Goal: Register for event/course

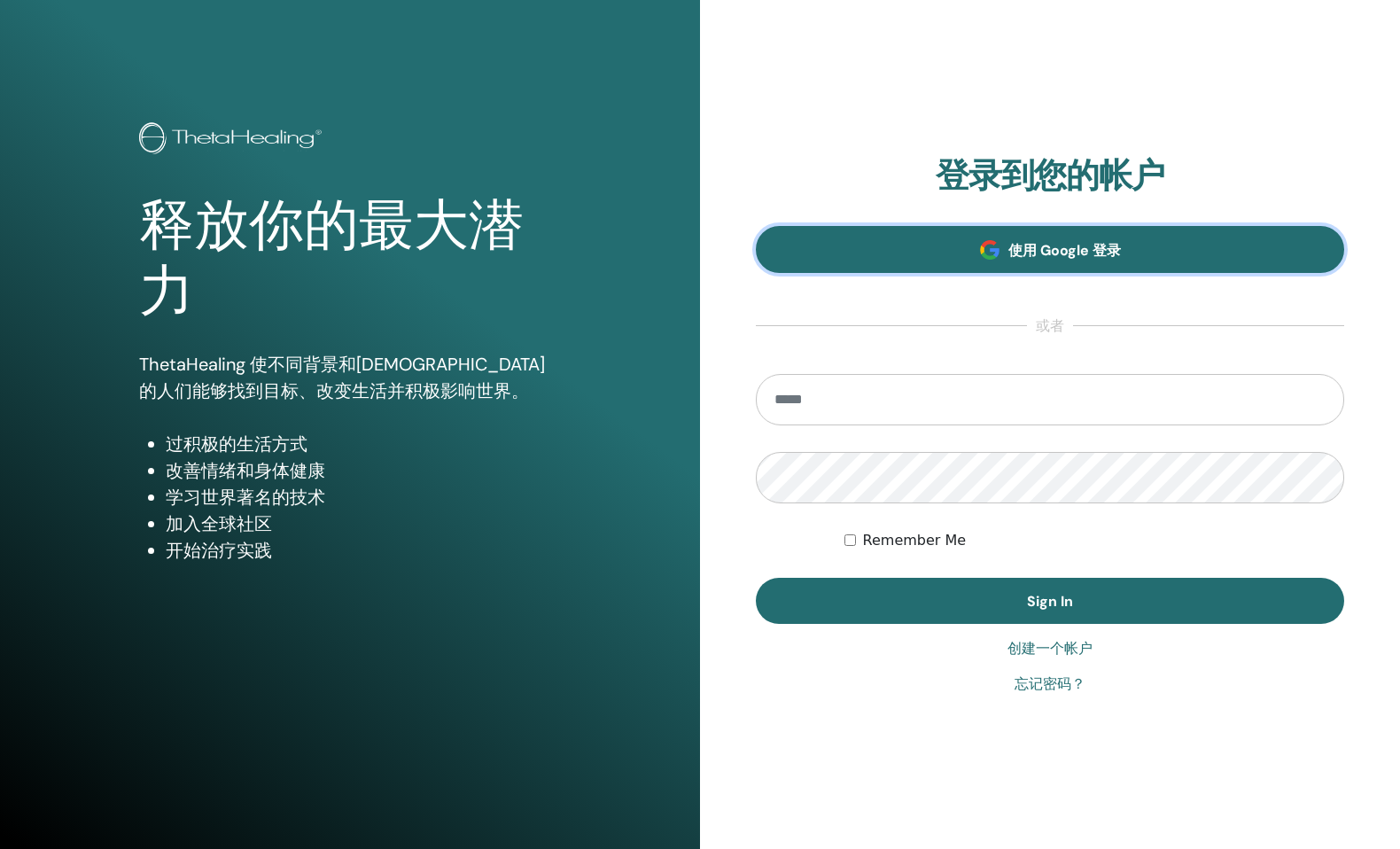
click at [895, 235] on link "使用 Google 登录" at bounding box center [1049, 249] width 588 height 47
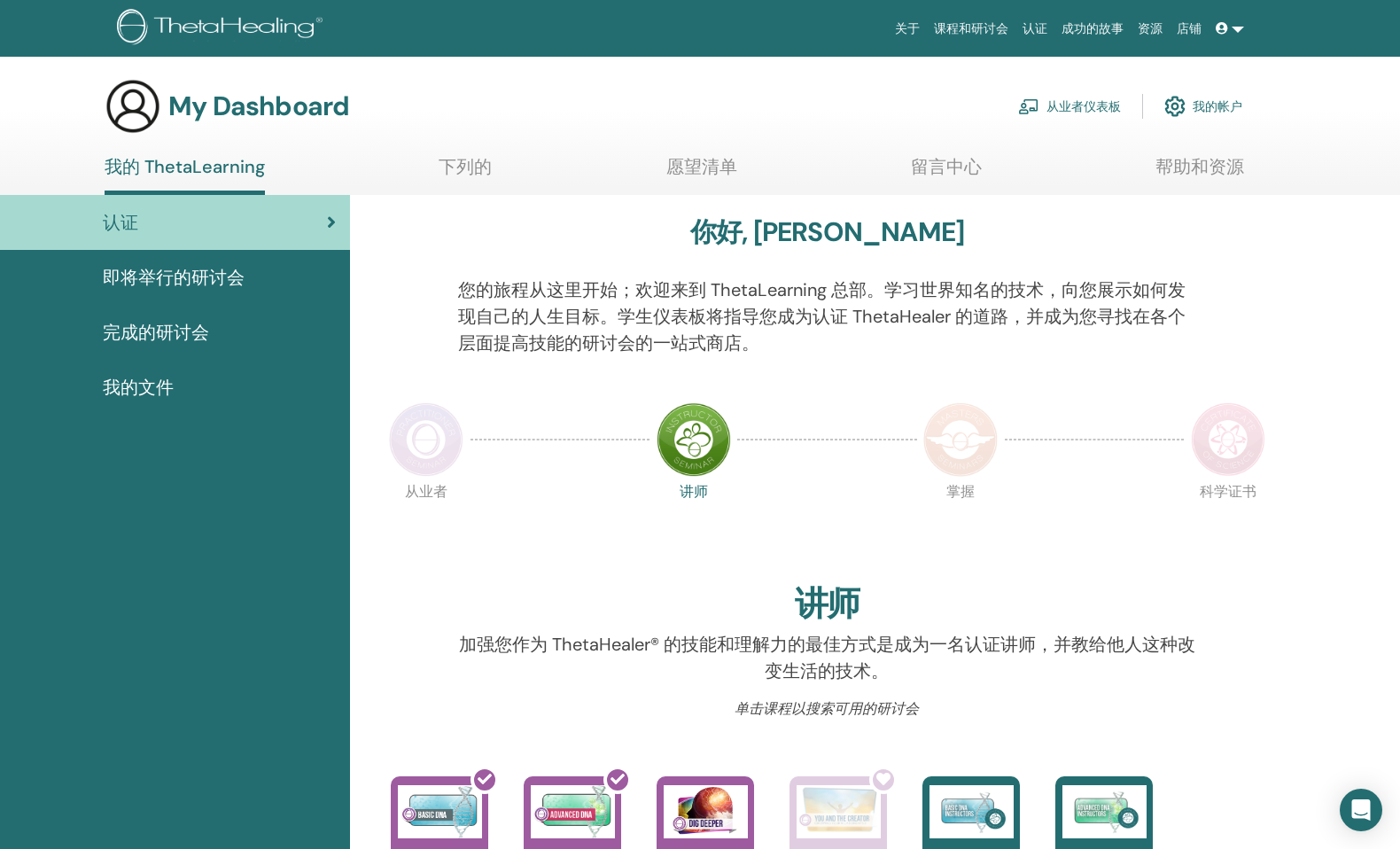
click at [989, 33] on link "课程和研讨会" at bounding box center [971, 29] width 89 height 33
click at [975, 33] on link "课程和研讨会" at bounding box center [971, 29] width 89 height 33
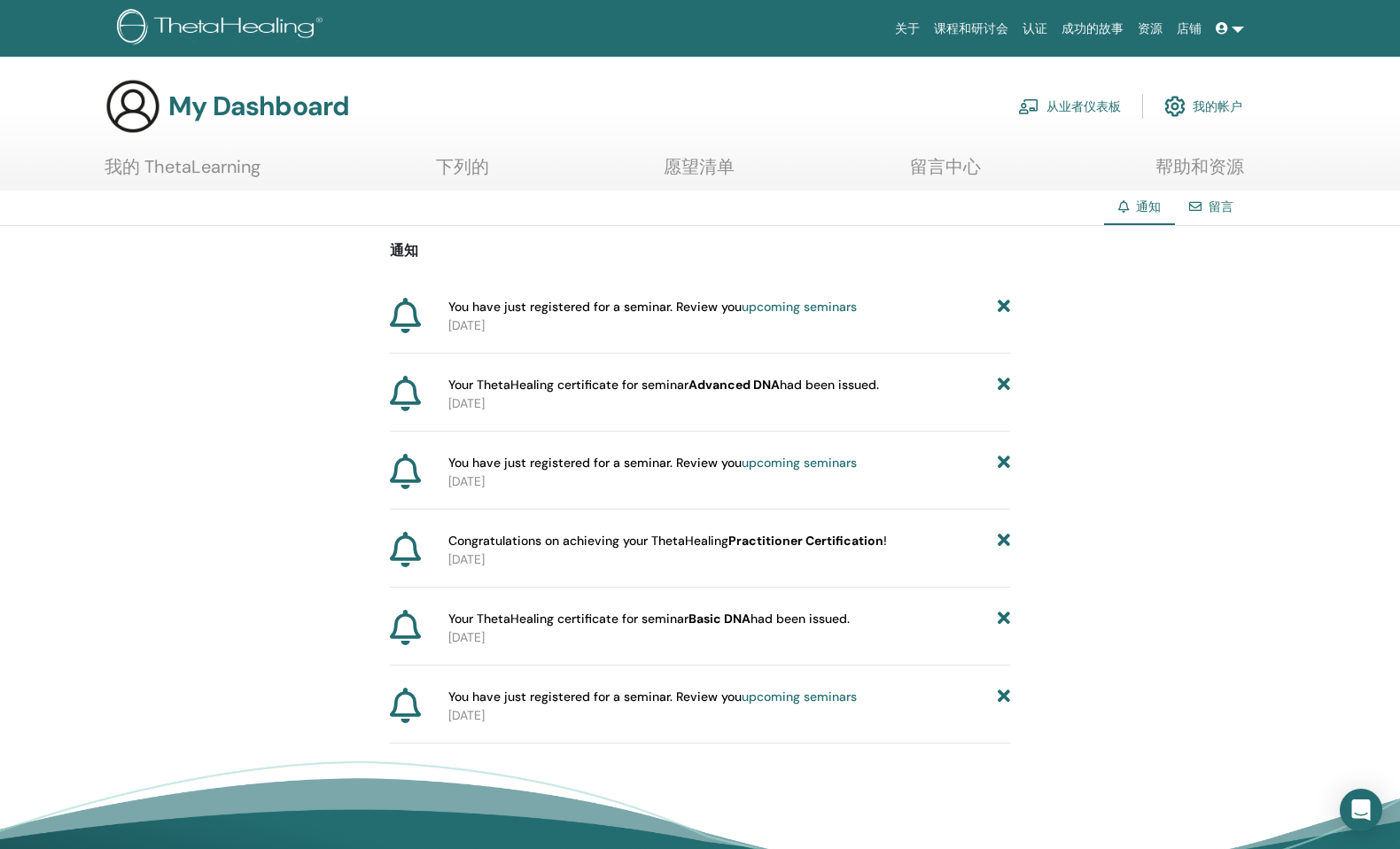
click at [997, 308] on icon at bounding box center [1003, 306] width 12 height 18
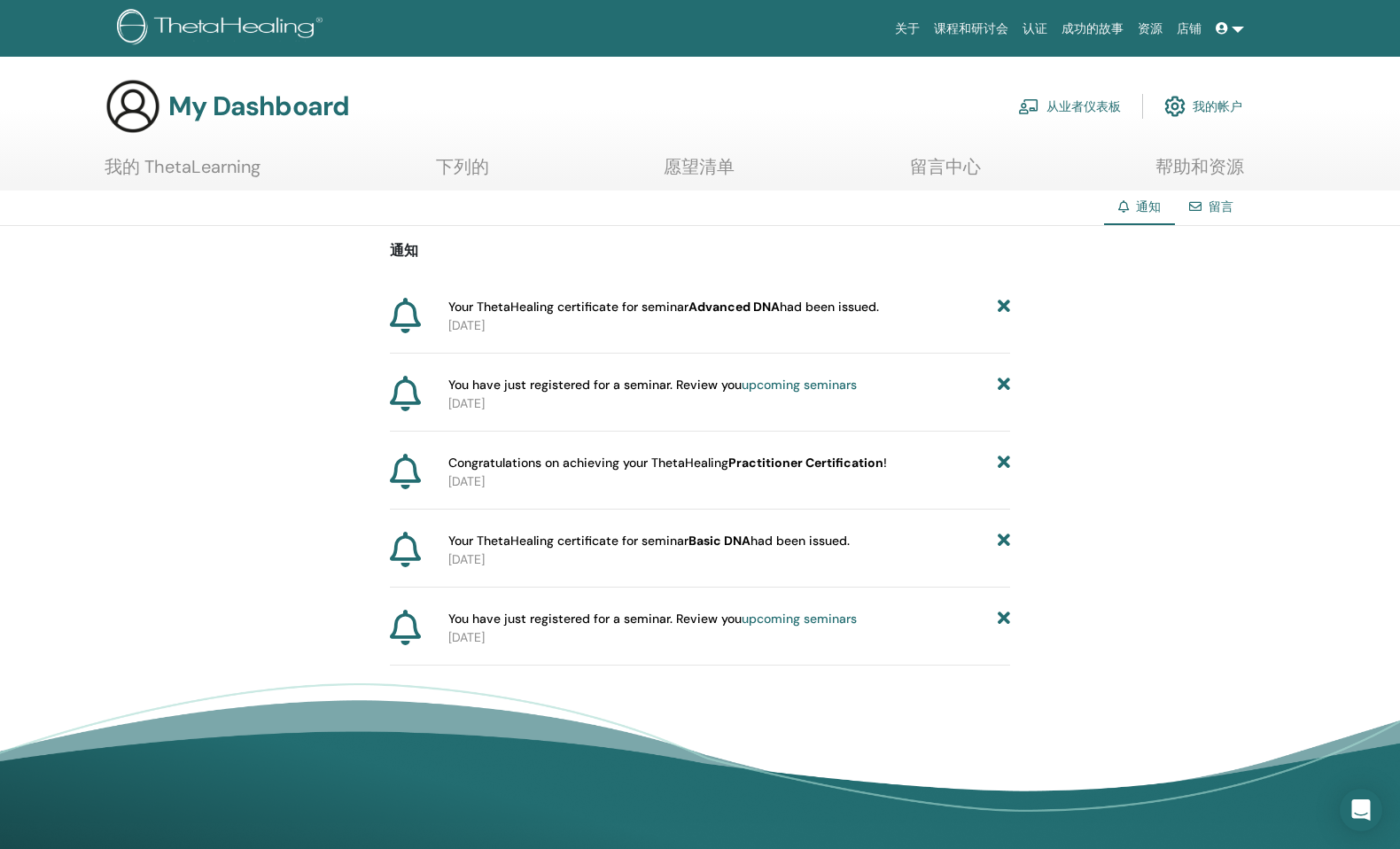
click at [1002, 311] on icon at bounding box center [1003, 306] width 12 height 18
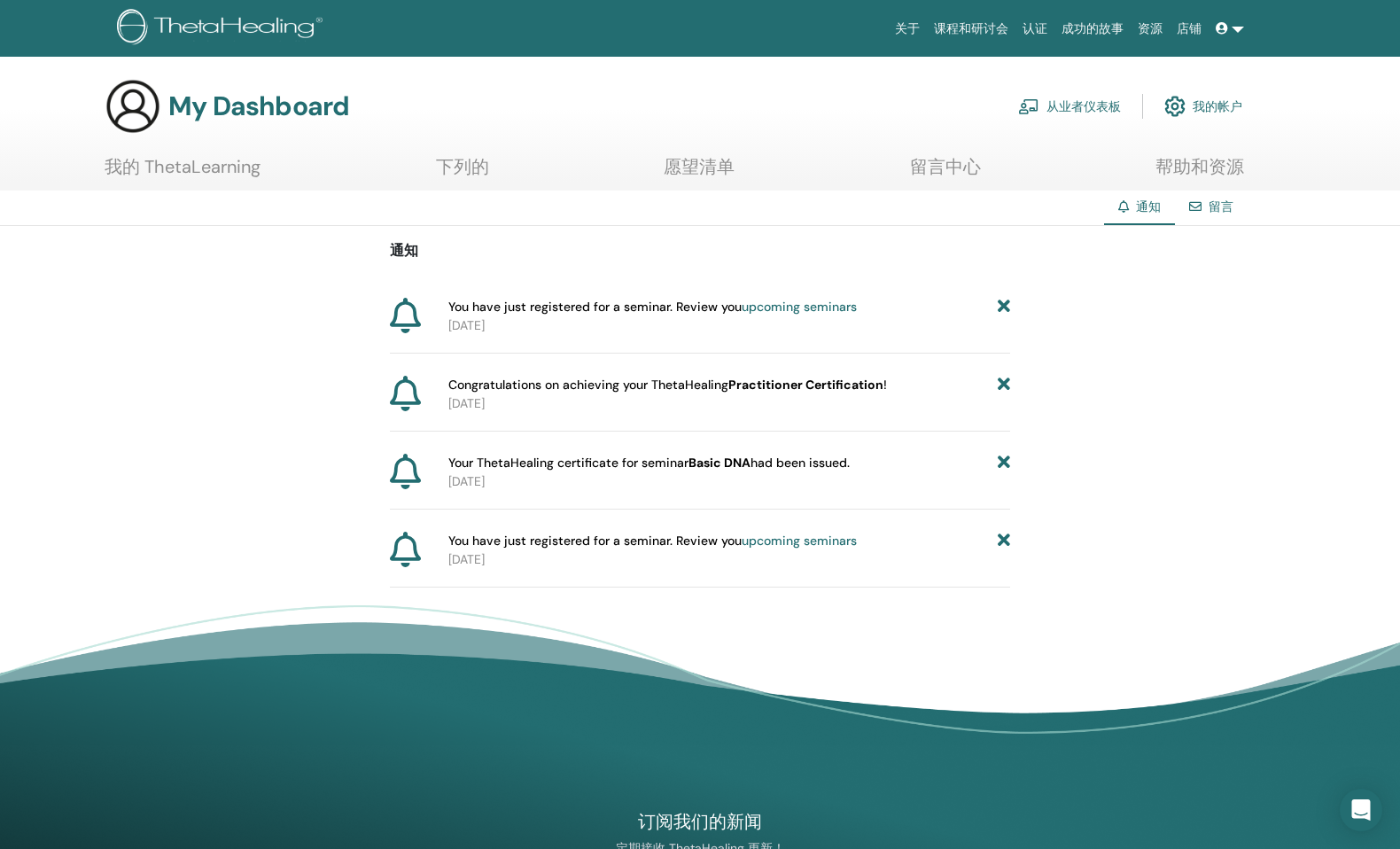
click at [1002, 311] on icon at bounding box center [1003, 306] width 12 height 18
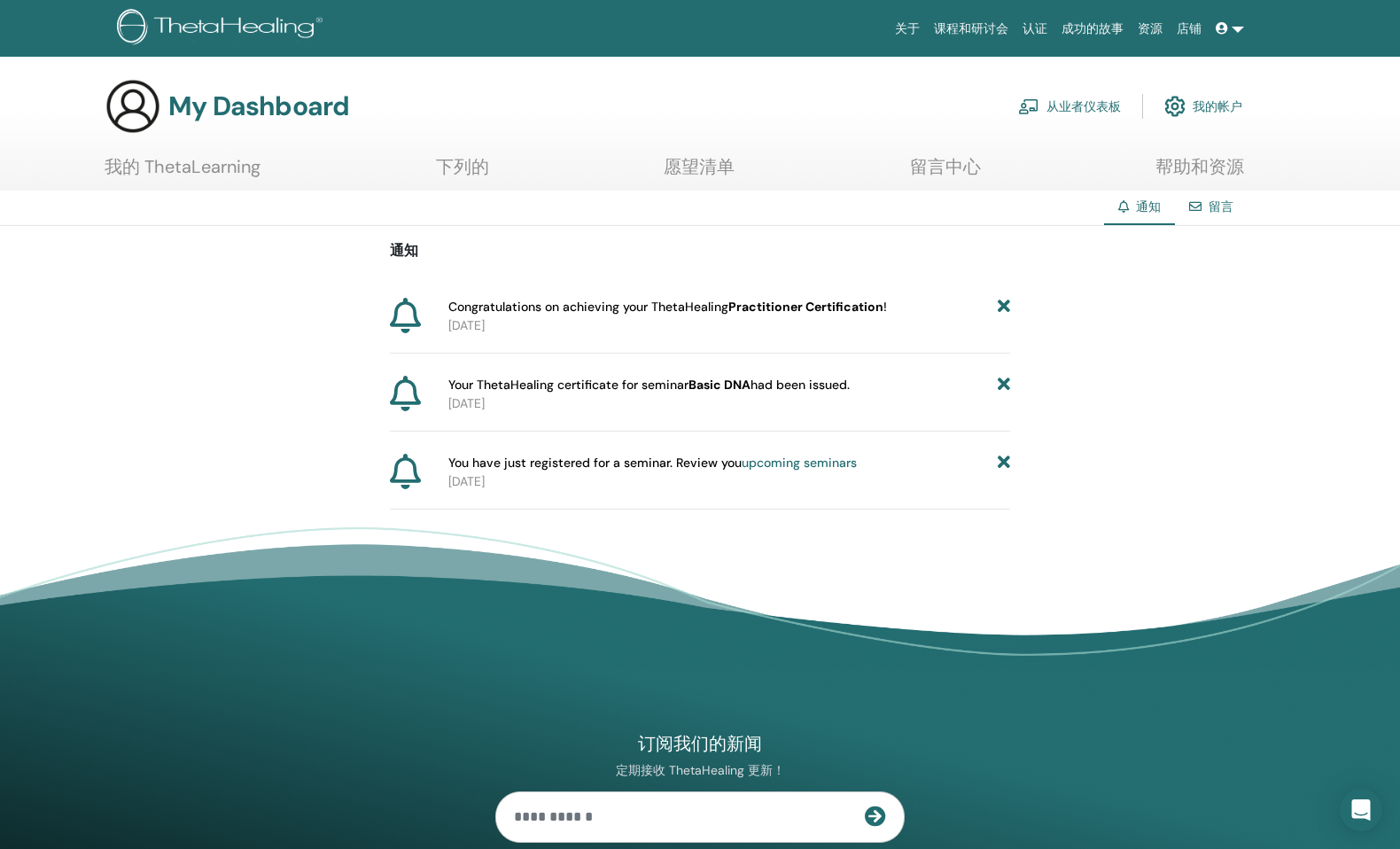
click at [1002, 311] on icon at bounding box center [1003, 306] width 12 height 18
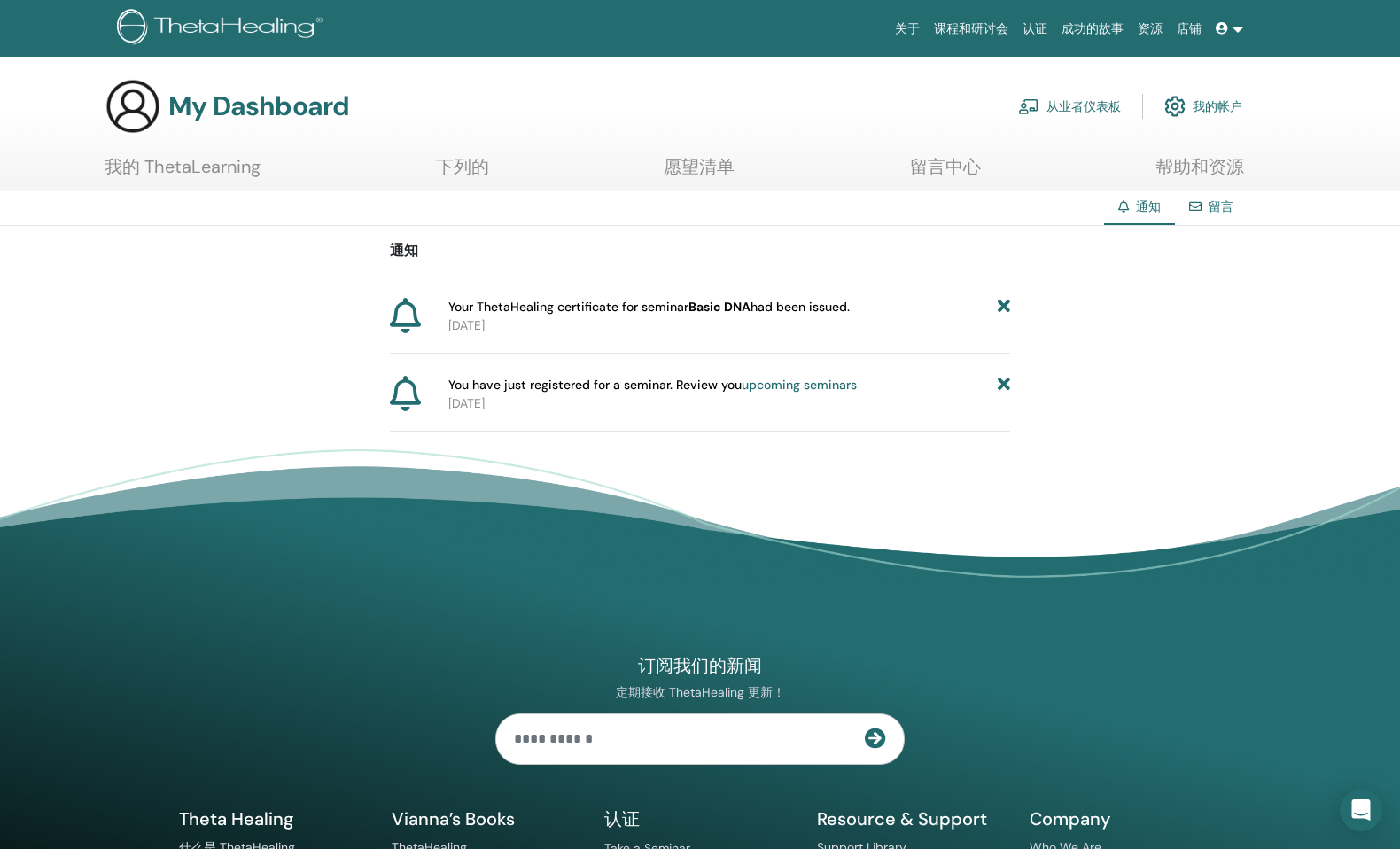
click at [1002, 311] on icon at bounding box center [1003, 306] width 12 height 18
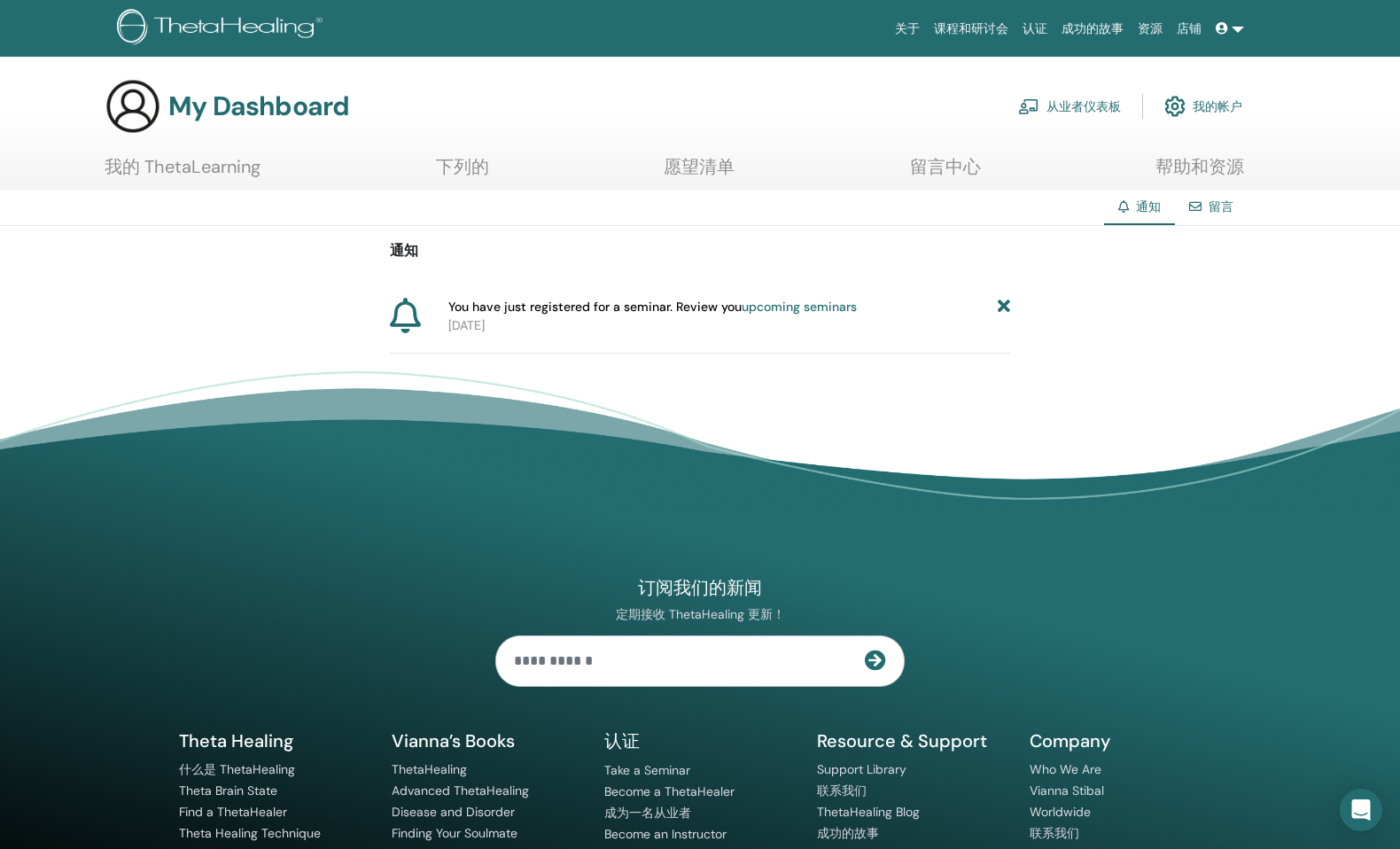
click at [1004, 310] on icon at bounding box center [1003, 306] width 12 height 18
